Goal: Task Accomplishment & Management: Complete application form

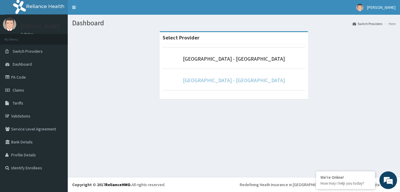
click at [267, 81] on link "[GEOGRAPHIC_DATA] - [GEOGRAPHIC_DATA]" at bounding box center [234, 80] width 102 height 7
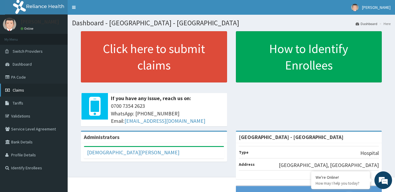
click at [16, 88] on span "Claims" at bounding box center [18, 89] width 11 height 5
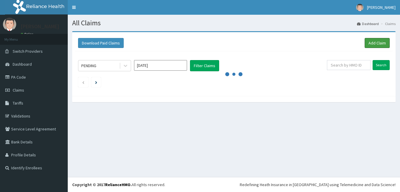
click at [376, 43] on link "Add Claim" at bounding box center [376, 43] width 25 height 10
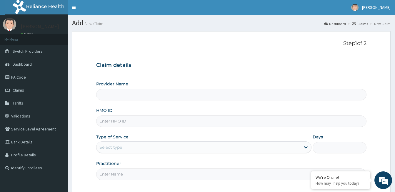
click at [134, 97] on input "Provider Name" at bounding box center [231, 94] width 270 height 11
type input "[GEOGRAPHIC_DATA] - [GEOGRAPHIC_DATA]"
click at [138, 121] on input "HMO ID" at bounding box center [231, 120] width 270 height 11
type input "s"
type input "SRS/10479/A"
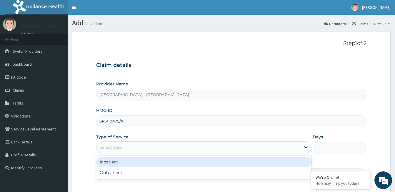
click at [138, 146] on div "Select type" at bounding box center [199, 146] width 204 height 9
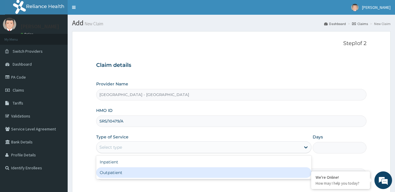
click at [138, 173] on div "Outpatient" at bounding box center [203, 172] width 215 height 11
type input "1"
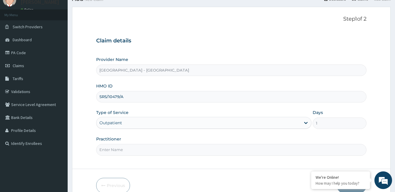
scroll to position [54, 0]
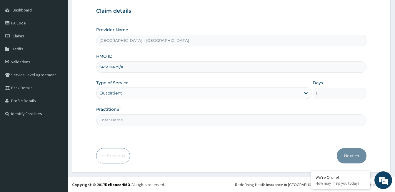
click at [141, 121] on input "Practitioner" at bounding box center [231, 119] width 270 height 11
click at [135, 118] on input "Practitioner" at bounding box center [231, 119] width 270 height 11
type input "DR DANIEL"
click at [354, 155] on button "Next" at bounding box center [352, 155] width 30 height 15
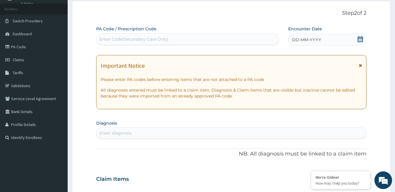
scroll to position [0, 0]
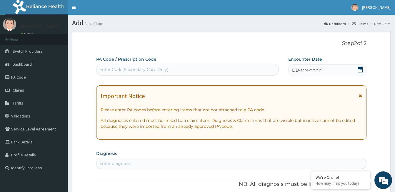
click at [307, 67] on span "DD-MM-YYYY" at bounding box center [306, 70] width 29 height 6
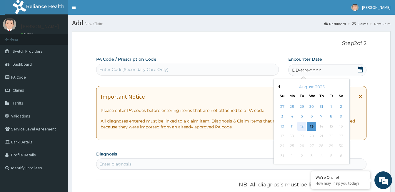
click at [301, 127] on div "12" at bounding box center [301, 126] width 9 height 9
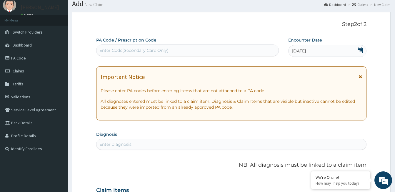
scroll to position [29, 0]
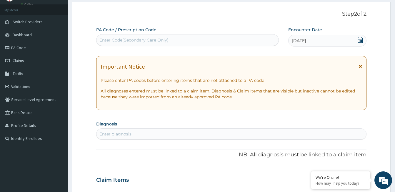
click at [167, 135] on div "Enter diagnosis" at bounding box center [232, 133] width 270 height 9
type input "M"
type input "MALARIA"
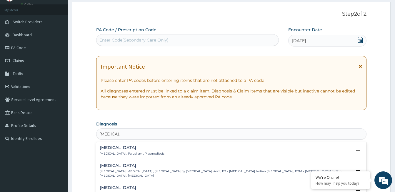
click at [119, 148] on h4 "Malaria" at bounding box center [132, 147] width 65 height 4
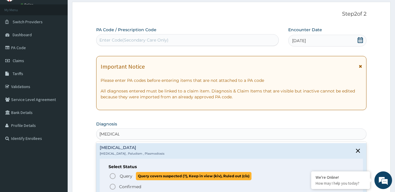
click at [111, 176] on icon "status option query" at bounding box center [112, 175] width 7 height 7
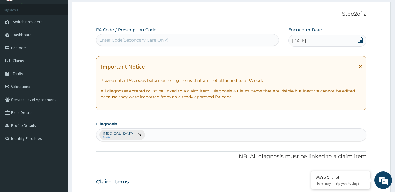
click at [160, 134] on div "Malaria Query" at bounding box center [232, 135] width 270 height 12
type input "SALMO"
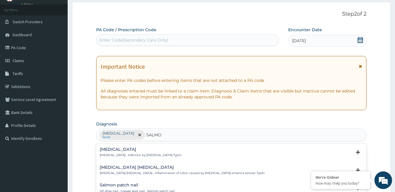
click at [115, 155] on p "Typhoid fever , Infection by Salmonella Typhi" at bounding box center [141, 155] width 82 height 4
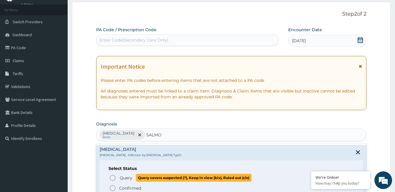
click at [113, 177] on icon "status option query" at bounding box center [112, 177] width 7 height 7
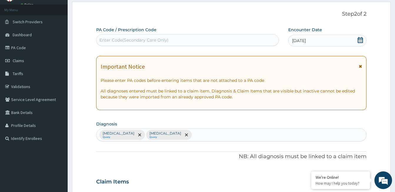
click at [179, 132] on div "Malaria Query Typhoid fever Query" at bounding box center [232, 135] width 270 height 12
type input "COMMON COLD"
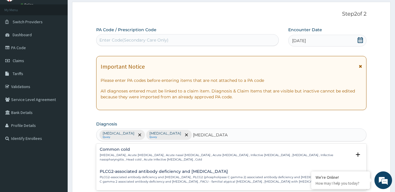
click at [111, 150] on h4 "Common cold" at bounding box center [226, 149] width 252 height 4
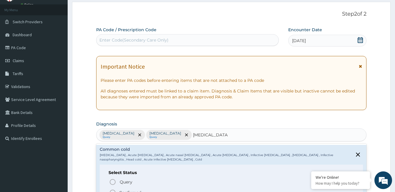
click at [113, 190] on icon "status option filled" at bounding box center [112, 192] width 7 height 7
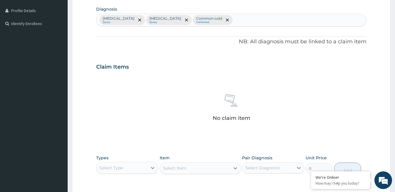
scroll to position [177, 0]
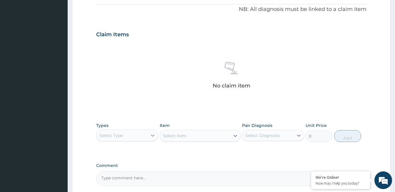
click at [149, 137] on div at bounding box center [152, 135] width 11 height 11
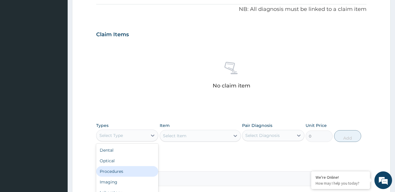
drag, startPoint x: 121, startPoint y: 170, endPoint x: 169, endPoint y: 136, distance: 59.2
click at [122, 170] on div "Procedures" at bounding box center [127, 171] width 62 height 11
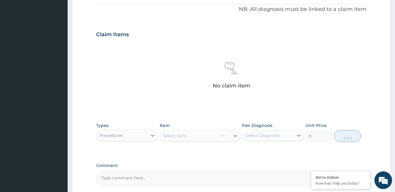
click at [175, 133] on div "Select Item" at bounding box center [200, 136] width 81 height 12
click at [190, 137] on div "Select Item" at bounding box center [189, 135] width 58 height 9
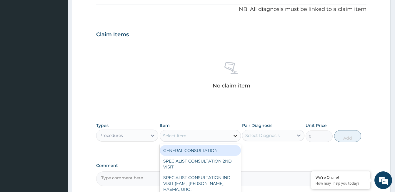
drag, startPoint x: 193, startPoint y: 150, endPoint x: 236, endPoint y: 140, distance: 44.0
click at [195, 149] on div "GENERAL CONSULTATION" at bounding box center [200, 150] width 81 height 11
type input "2000"
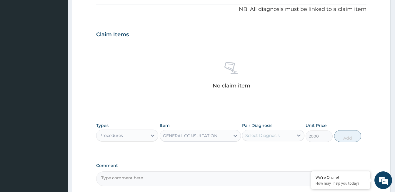
click at [255, 138] on div "Select Diagnosis" at bounding box center [262, 135] width 34 height 6
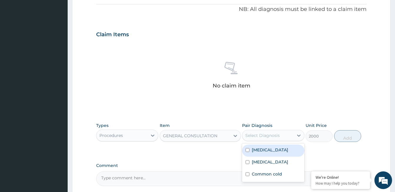
click at [256, 150] on label "Malaria" at bounding box center [270, 150] width 36 height 6
checkbox input "true"
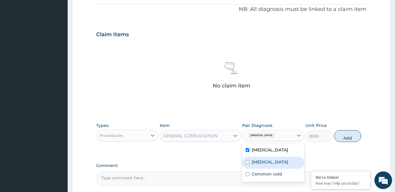
click at [262, 164] on label "Typhoid fever" at bounding box center [270, 162] width 36 height 6
checkbox input "true"
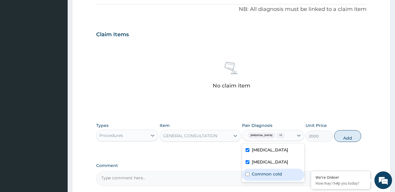
drag, startPoint x: 265, startPoint y: 172, endPoint x: 278, endPoint y: 165, distance: 15.0
click at [265, 172] on label "Common cold" at bounding box center [267, 174] width 30 height 6
checkbox input "true"
click at [341, 137] on button "Add" at bounding box center [347, 136] width 27 height 12
type input "0"
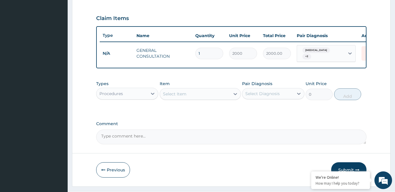
scroll to position [209, 0]
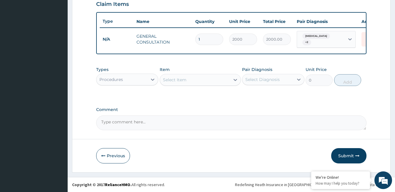
click at [139, 83] on div "Procedures" at bounding box center [122, 79] width 51 height 9
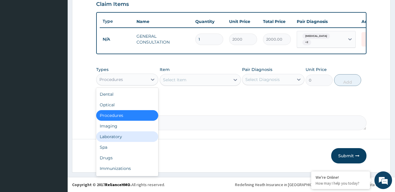
drag, startPoint x: 116, startPoint y: 136, endPoint x: 132, endPoint y: 118, distance: 24.2
click at [117, 134] on div "Laboratory" at bounding box center [127, 136] width 62 height 11
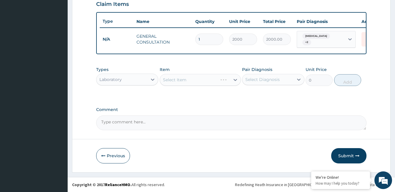
click at [167, 78] on div "Select Item" at bounding box center [200, 80] width 81 height 12
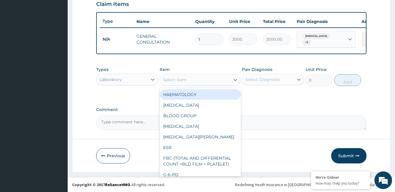
click at [180, 79] on div "Select Item" at bounding box center [175, 80] width 24 height 6
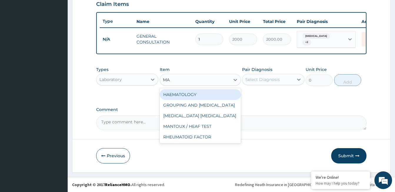
type input "MAL"
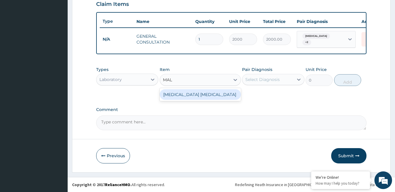
click at [187, 92] on div "MALARIA PARASITE" at bounding box center [200, 94] width 81 height 11
type input "500"
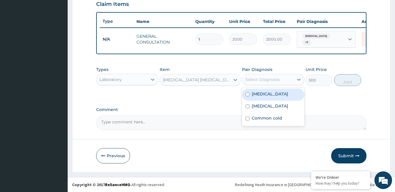
click at [259, 77] on div "Select Diagnosis" at bounding box center [262, 80] width 34 height 6
drag, startPoint x: 263, startPoint y: 95, endPoint x: 297, endPoint y: 85, distance: 35.2
click at [266, 94] on label "Malaria" at bounding box center [270, 94] width 36 height 6
checkbox input "true"
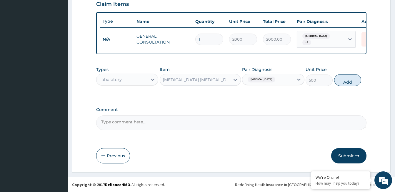
drag, startPoint x: 340, startPoint y: 81, endPoint x: 162, endPoint y: 88, distance: 178.5
click at [336, 80] on button "Add" at bounding box center [347, 80] width 27 height 12
type input "0"
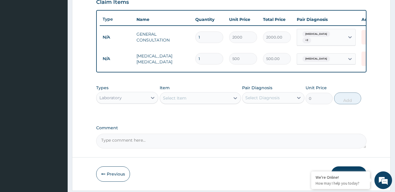
click at [178, 97] on div "Select Item" at bounding box center [195, 97] width 70 height 9
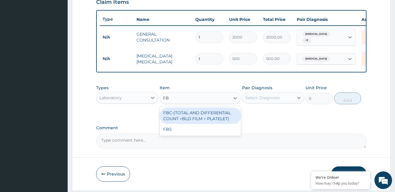
type input "FBC"
drag, startPoint x: 187, startPoint y: 119, endPoint x: 214, endPoint y: 114, distance: 27.8
click at [188, 119] on div "FBC-(TOTAL AND DIFFERENTIAL COUNT +BLD FILM + PLATELET)" at bounding box center [200, 115] width 81 height 16
type input "1200"
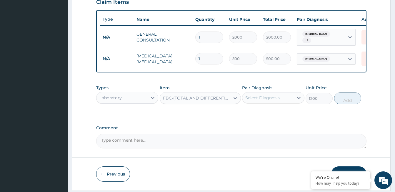
click at [260, 101] on div "Select Diagnosis" at bounding box center [262, 98] width 34 height 6
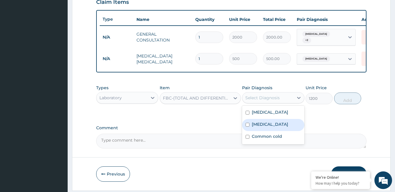
click at [263, 126] on label "Typhoid fever" at bounding box center [270, 124] width 36 height 6
checkbox input "true"
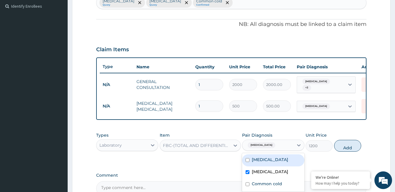
scroll to position [121, 0]
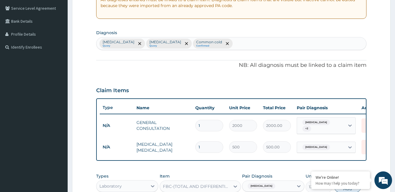
click at [220, 42] on div "Malaria Query Typhoid fever Query Common cold Confirmed" at bounding box center [232, 43] width 270 height 12
type input "SEP"
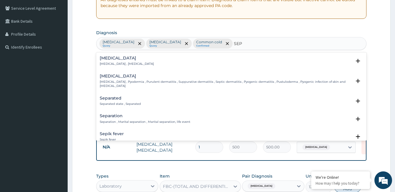
click at [108, 58] on h4 "Sepsis" at bounding box center [127, 58] width 54 height 4
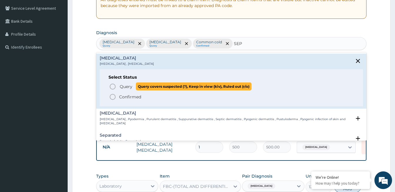
click at [112, 86] on icon "status option query" at bounding box center [112, 86] width 7 height 7
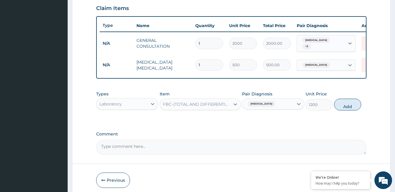
scroll to position [209, 0]
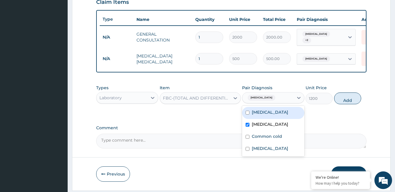
click at [259, 98] on span "Typhoid fever" at bounding box center [262, 98] width 28 height 6
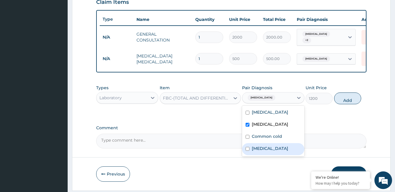
click at [262, 151] on label "Sepsis" at bounding box center [270, 148] width 36 height 6
checkbox input "true"
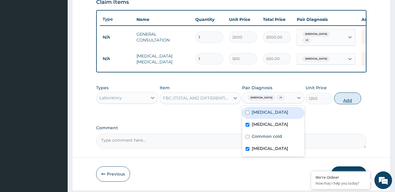
click at [346, 102] on button "Add" at bounding box center [347, 98] width 27 height 12
type input "0"
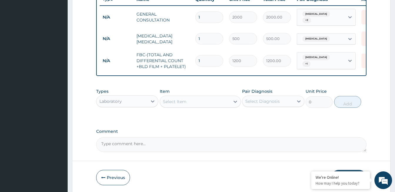
scroll to position [253, 0]
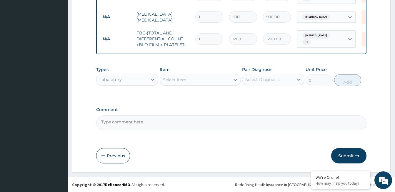
click at [125, 77] on div "Laboratory" at bounding box center [122, 79] width 51 height 9
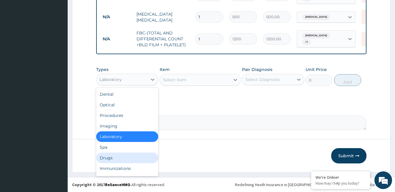
click at [115, 159] on div "Drugs" at bounding box center [127, 157] width 62 height 11
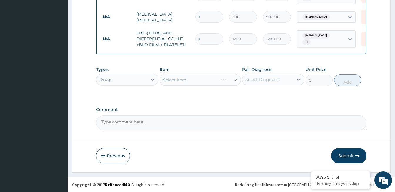
click at [210, 79] on div "Select Item" at bounding box center [200, 80] width 81 height 12
click at [209, 78] on div "Select Item" at bounding box center [195, 79] width 70 height 9
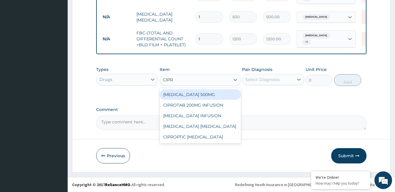
type input "CIPRO"
click at [209, 94] on div "CIPROFLOXACIN 500MG" at bounding box center [200, 94] width 81 height 11
type input "103.5"
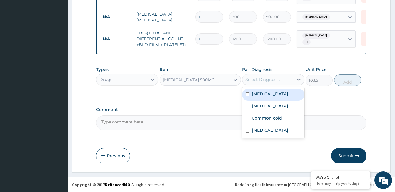
click at [274, 80] on div "Select Diagnosis" at bounding box center [262, 80] width 34 height 6
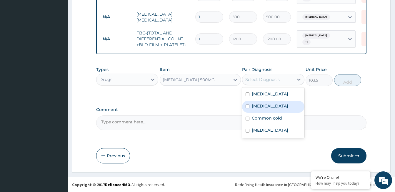
click at [275, 106] on label "Typhoid fever" at bounding box center [270, 106] width 36 height 6
checkbox input "true"
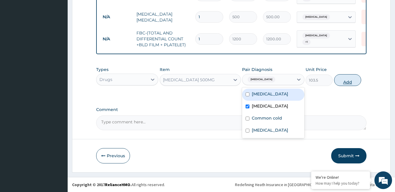
click at [345, 78] on button "Add" at bounding box center [347, 80] width 27 height 12
type input "0"
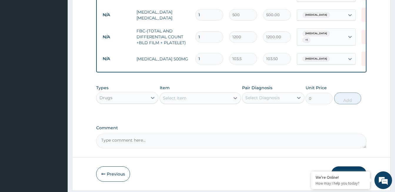
click at [178, 98] on div "Select Item" at bounding box center [175, 98] width 24 height 6
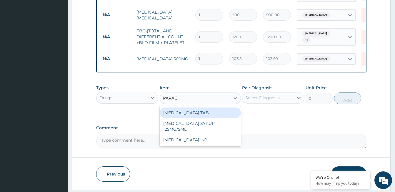
type input "PARACE"
click at [187, 118] on div "PARACETAMOL TAB" at bounding box center [200, 112] width 81 height 11
type input "15"
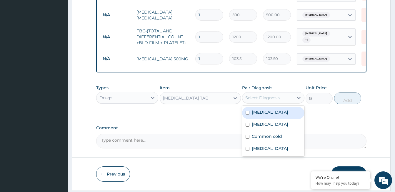
click at [251, 98] on div "Select Diagnosis" at bounding box center [262, 98] width 34 height 6
click at [268, 114] on div "Malaria" at bounding box center [273, 113] width 62 height 12
checkbox input "true"
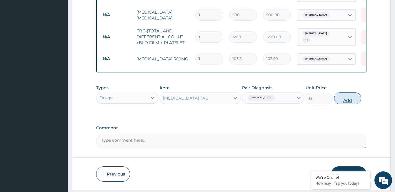
click at [347, 99] on button "Add" at bounding box center [347, 98] width 27 height 12
type input "0"
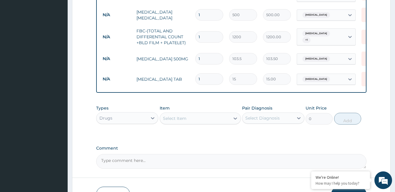
click at [177, 119] on div "Select Item" at bounding box center [175, 118] width 24 height 6
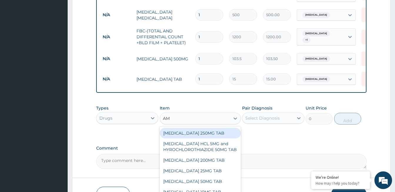
type input "AMO"
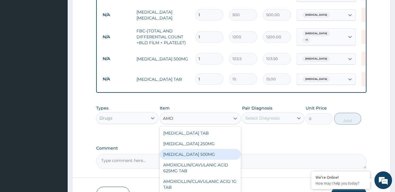
click at [193, 156] on div "AMOXICILLIN 500MG" at bounding box center [200, 154] width 81 height 11
type input "40"
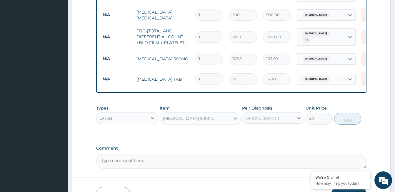
click at [254, 121] on div "Select Diagnosis" at bounding box center [262, 118] width 34 height 6
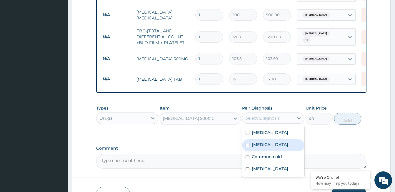
click at [265, 147] on label "Typhoid fever" at bounding box center [270, 145] width 36 height 6
checkbox input "true"
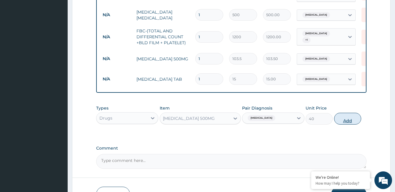
click at [341, 120] on button "Add" at bounding box center [347, 119] width 27 height 12
type input "0"
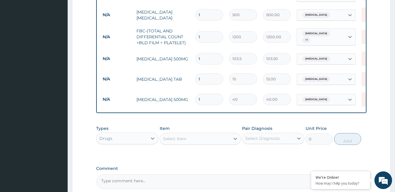
click at [179, 138] on div "Select Item" at bounding box center [175, 139] width 24 height 6
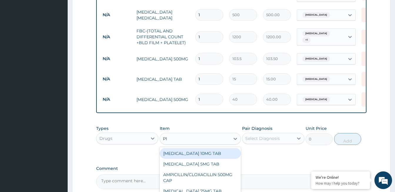
type input "PIR"
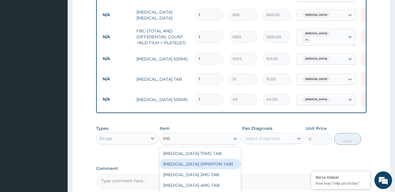
click at [177, 166] on div "CHLORPHENAMINE (PPIRITON TAB)" at bounding box center [200, 164] width 81 height 11
type input "10.35"
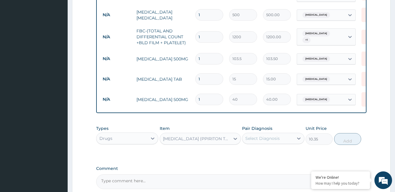
click at [256, 129] on label "Pair Diagnosis" at bounding box center [257, 128] width 30 height 6
click at [271, 143] on div "Select Diagnosis" at bounding box center [267, 138] width 51 height 9
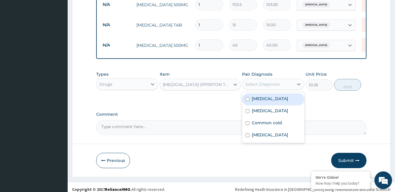
scroll to position [314, 0]
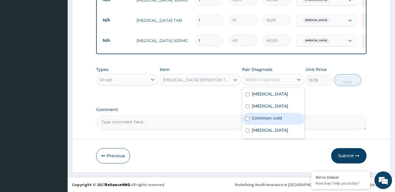
click at [265, 122] on div "Common cold" at bounding box center [273, 119] width 62 height 12
checkbox input "true"
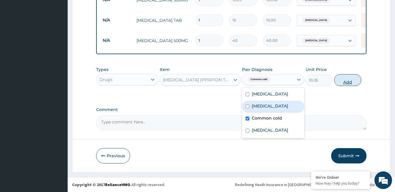
click at [342, 78] on button "Add" at bounding box center [347, 80] width 27 height 12
type input "0"
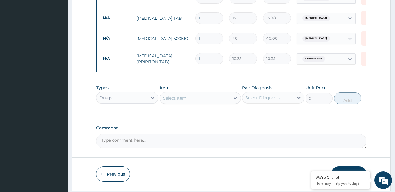
click at [193, 102] on div "Select Item" at bounding box center [195, 97] width 70 height 9
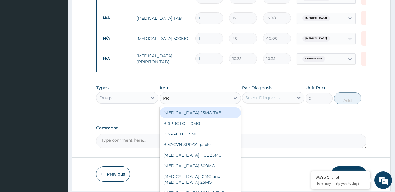
type input "PRE"
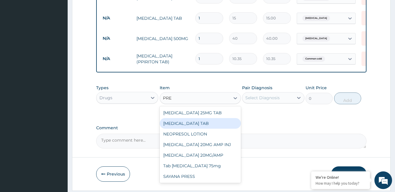
click at [195, 124] on div "PREDNISOLONE TAB" at bounding box center [200, 123] width 81 height 11
type input "11.5"
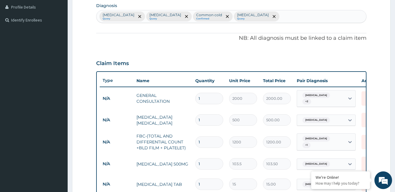
scroll to position [108, 0]
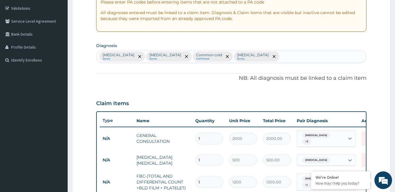
click at [243, 54] on div "Malaria Query Typhoid fever Query Common cold Confirmed Sepsis Query" at bounding box center [232, 56] width 270 height 12
type input "UPPER RES"
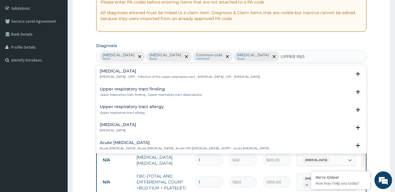
click at [117, 74] on div "Upper respiratory infection Upper respiratory infection , URTI - Infection of t…" at bounding box center [180, 74] width 160 height 10
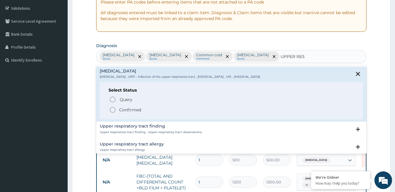
click at [114, 110] on icon "status option filled" at bounding box center [112, 109] width 7 height 7
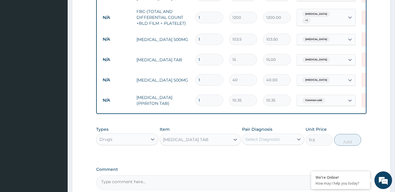
scroll to position [284, 0]
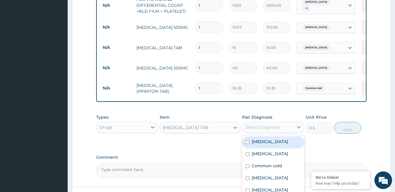
click at [251, 130] on div "Select Diagnosis" at bounding box center [262, 127] width 34 height 6
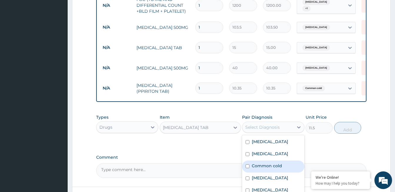
click at [262, 165] on label "Common cold" at bounding box center [267, 166] width 30 height 6
checkbox input "true"
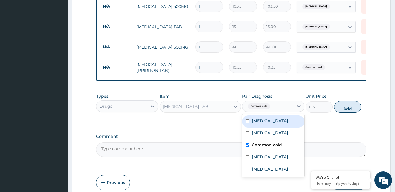
scroll to position [334, 0]
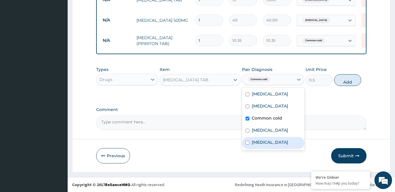
click at [285, 145] on label "Upper respiratory infection" at bounding box center [270, 142] width 36 height 6
checkbox input "true"
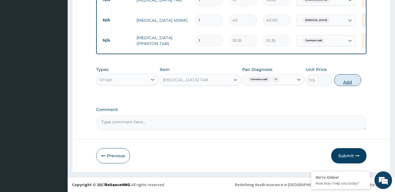
click at [346, 80] on button "Add" at bounding box center [347, 80] width 27 height 12
type input "0"
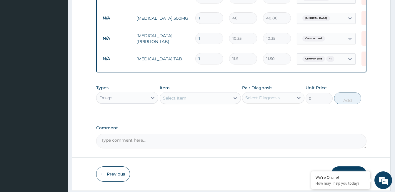
click at [209, 56] on input "1" at bounding box center [209, 58] width 28 height 11
type input "10"
type input "115.00"
type input "10"
click at [204, 36] on input "1" at bounding box center [209, 38] width 28 height 11
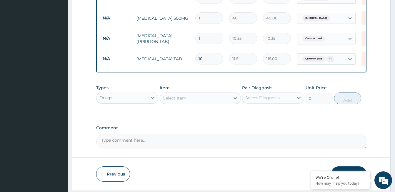
type input "10"
type input "103.50"
type input "10"
click at [202, 16] on input "1" at bounding box center [209, 17] width 28 height 11
type input "15"
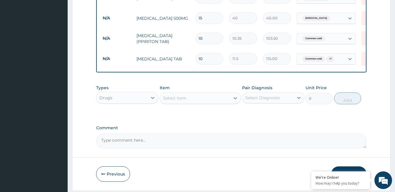
type input "600.00"
type input "16"
type input "640.00"
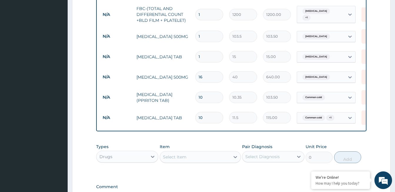
type input "16"
click at [207, 31] on input "1" at bounding box center [209, 36] width 28 height 11
click at [353, 34] on icon at bounding box center [350, 37] width 6 height 6
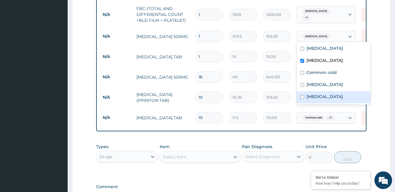
drag, startPoint x: 333, startPoint y: 97, endPoint x: 325, endPoint y: 89, distance: 11.0
click at [331, 96] on label "Upper respiratory infection" at bounding box center [325, 97] width 36 height 6
checkbox input "true"
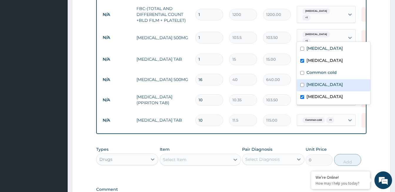
click at [315, 84] on label "Sepsis" at bounding box center [325, 85] width 36 height 6
checkbox input "true"
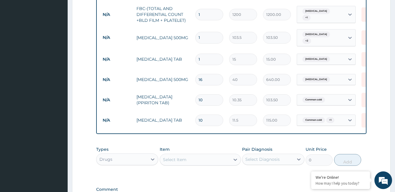
click at [206, 35] on input "1" at bounding box center [209, 37] width 28 height 11
type input "10"
type input "1035.00"
type input "10"
click at [205, 54] on input "1" at bounding box center [209, 59] width 28 height 11
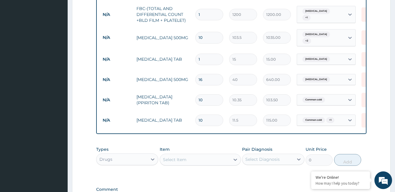
type input "18"
type input "270.00"
type input "19"
type input "285.00"
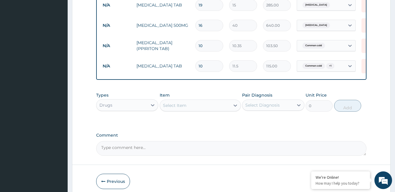
scroll to position [354, 0]
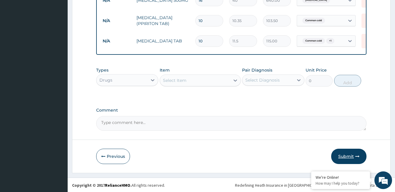
type input "19"
click at [348, 153] on button "Submit" at bounding box center [348, 156] width 35 height 15
